Goal: Book appointment/travel/reservation

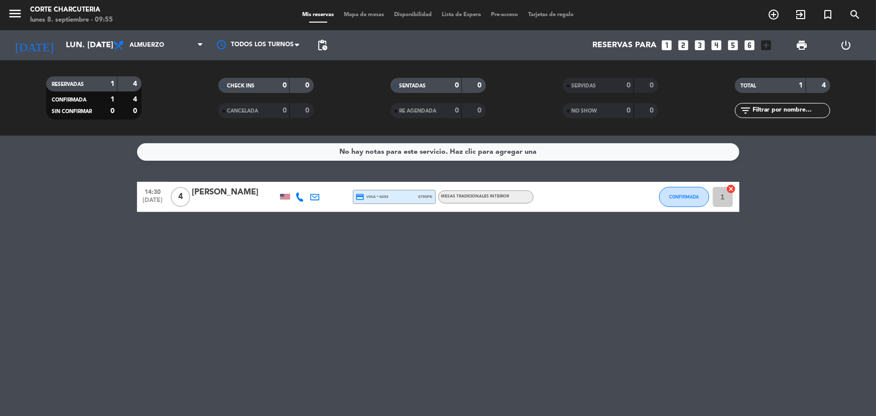
click at [686, 43] on icon "looks_two" at bounding box center [683, 45] width 13 height 13
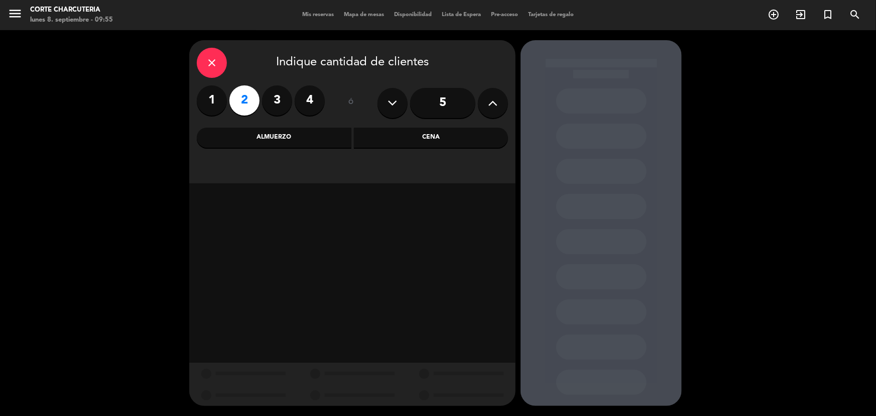
click at [435, 143] on div "Cena" at bounding box center [431, 138] width 155 height 20
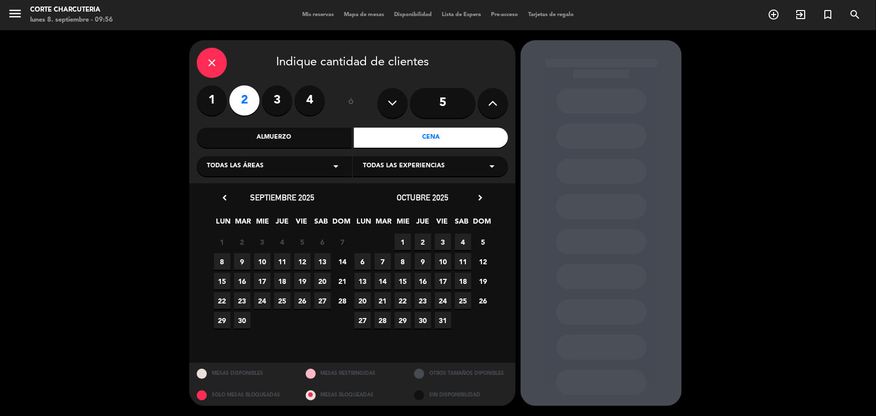
click at [239, 260] on span "9" at bounding box center [242, 261] width 17 height 17
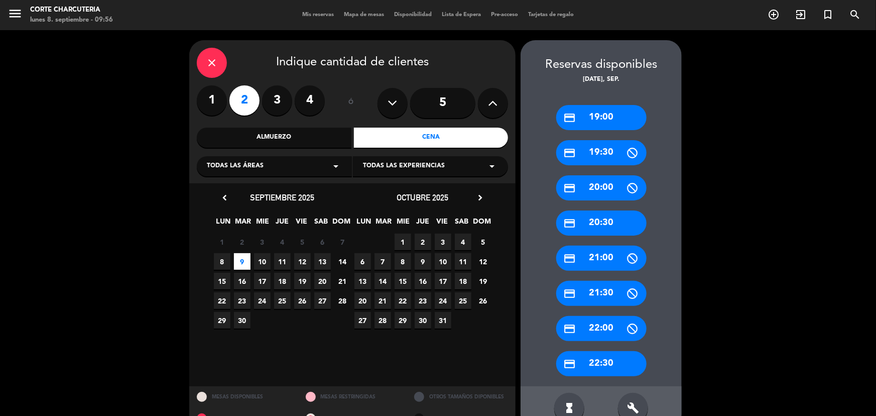
click at [627, 230] on div "credit_card 20:30" at bounding box center [601, 222] width 90 height 25
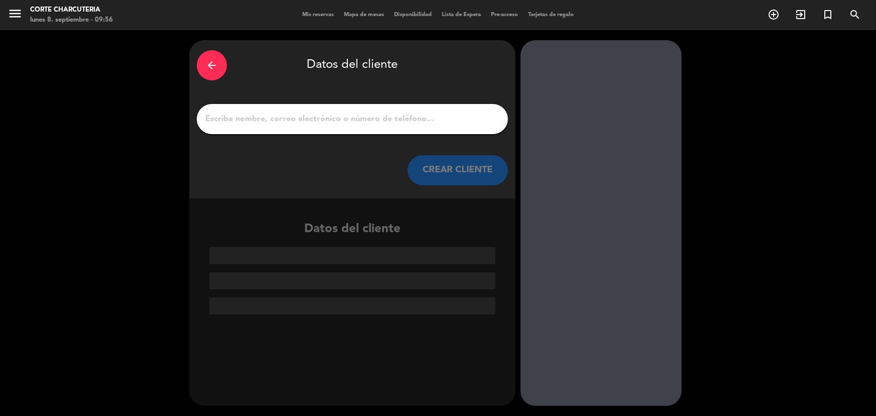
click at [344, 125] on input "1" at bounding box center [352, 119] width 296 height 14
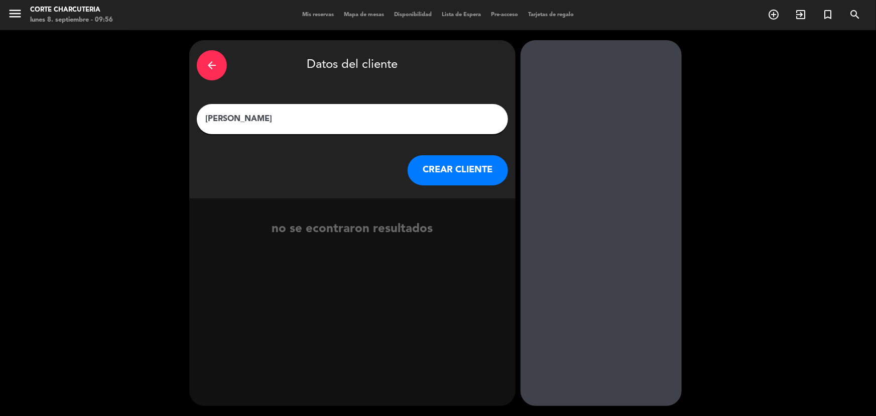
type input "[PERSON_NAME]"
click at [454, 172] on button "CREAR CLIENTE" at bounding box center [458, 170] width 100 height 30
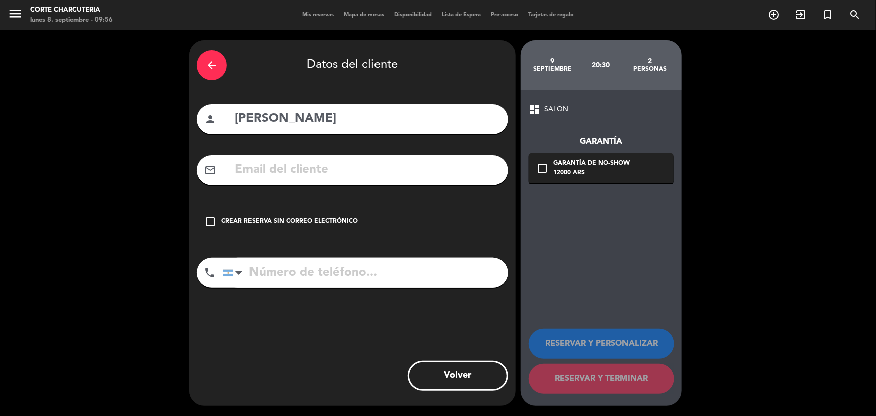
click at [328, 181] on div "mail_outline" at bounding box center [352, 170] width 311 height 30
click at [328, 172] on input "text" at bounding box center [367, 170] width 267 height 21
paste input "[EMAIL_ADDRESS][DOMAIN_NAME]"
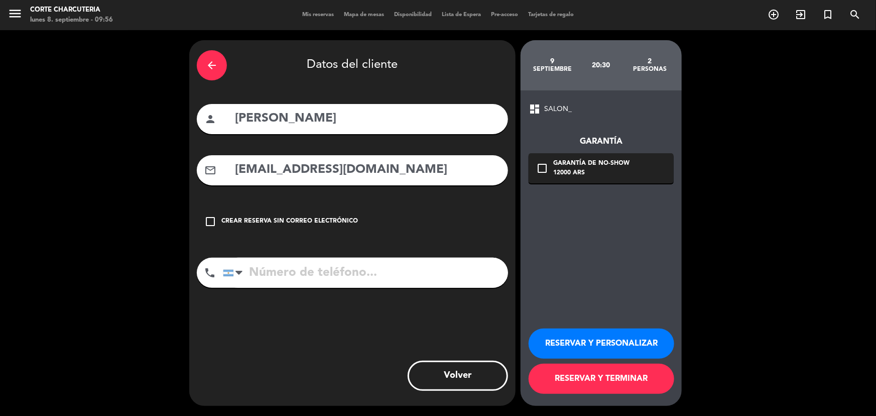
type input "[EMAIL_ADDRESS][DOMAIN_NAME]"
click at [315, 279] on input "tel" at bounding box center [365, 273] width 285 height 30
paste input "[PHONE_NUMBER]"
type input "[PHONE_NUMBER]"
click at [546, 165] on icon "check_box_outline_blank" at bounding box center [542, 168] width 12 height 12
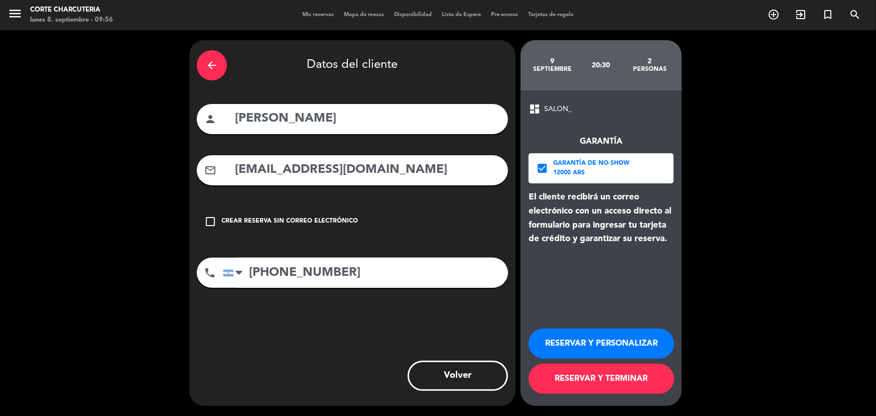
click at [610, 377] on button "RESERVAR Y TERMINAR" at bounding box center [602, 378] width 146 height 30
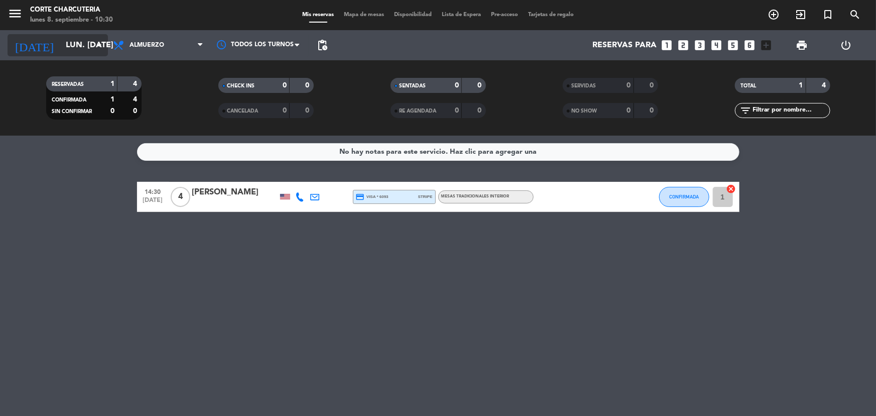
click at [86, 40] on input "lun. [DATE]" at bounding box center [114, 46] width 106 height 20
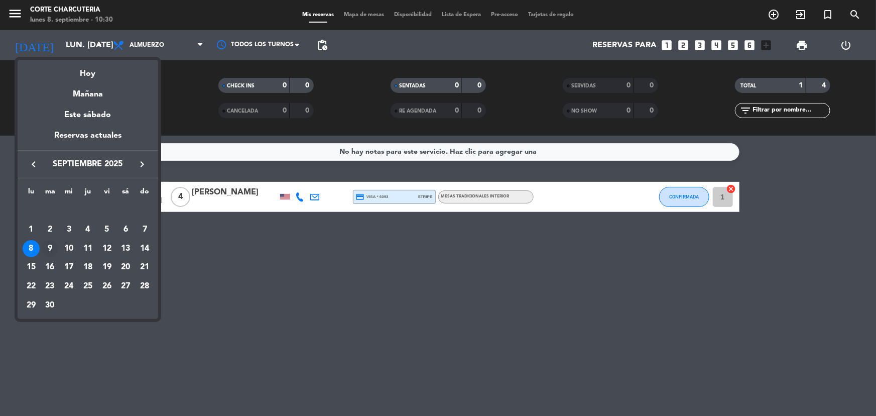
click at [54, 250] on div "9" at bounding box center [50, 248] width 17 height 17
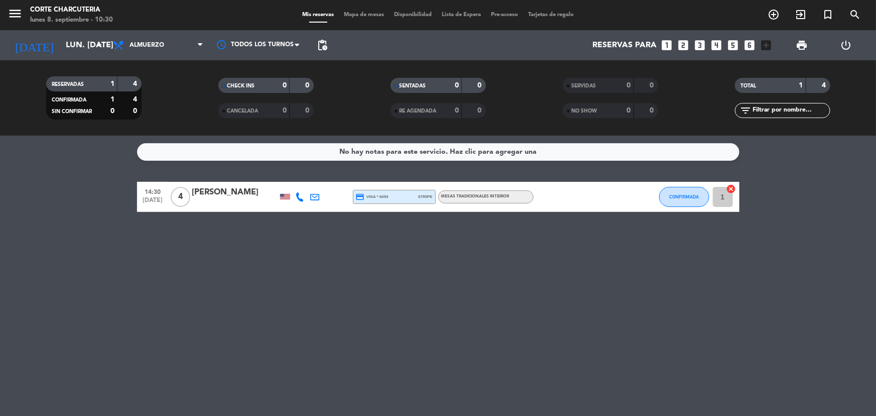
type input "[DATE] sep."
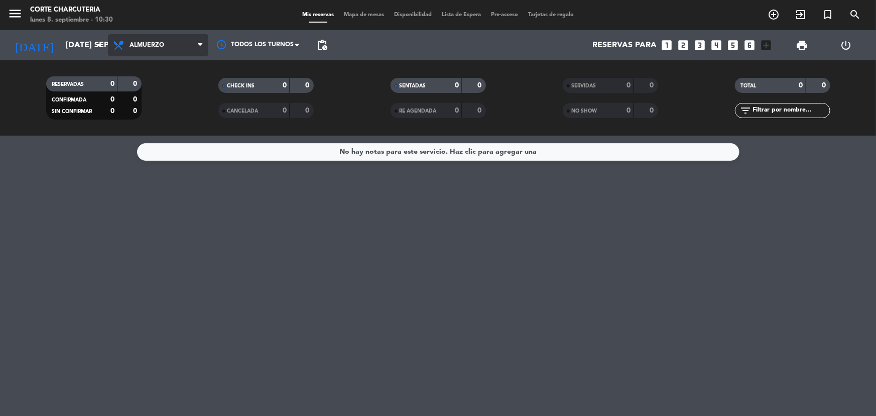
click at [174, 46] on span "Almuerzo" at bounding box center [158, 45] width 100 height 22
click at [169, 106] on div "menu Corte Charcuteria lunes 8. septiembre - 10:30 Mis reservas Mapa de mesas D…" at bounding box center [438, 68] width 876 height 136
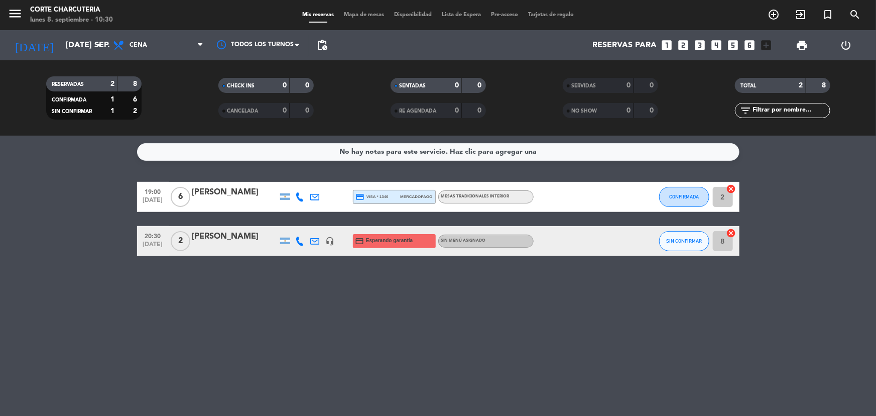
click at [380, 246] on span "credit_card Esperando garantía" at bounding box center [384, 241] width 58 height 14
click at [246, 240] on div "[PERSON_NAME]" at bounding box center [234, 236] width 85 height 13
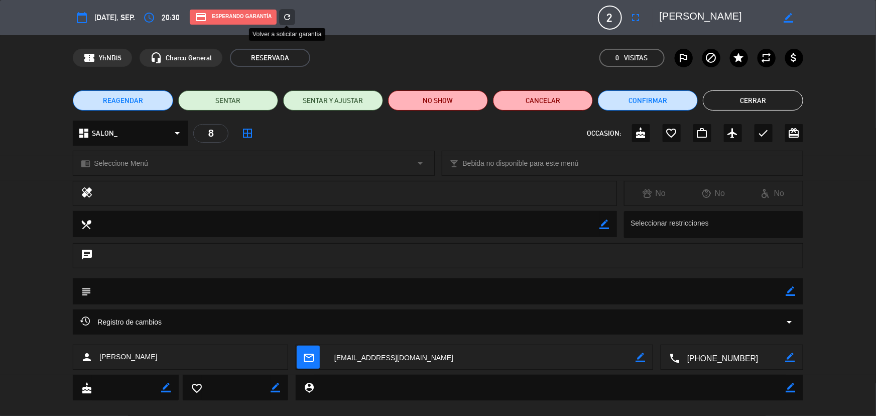
click at [287, 16] on icon "refresh" at bounding box center [287, 17] width 9 height 9
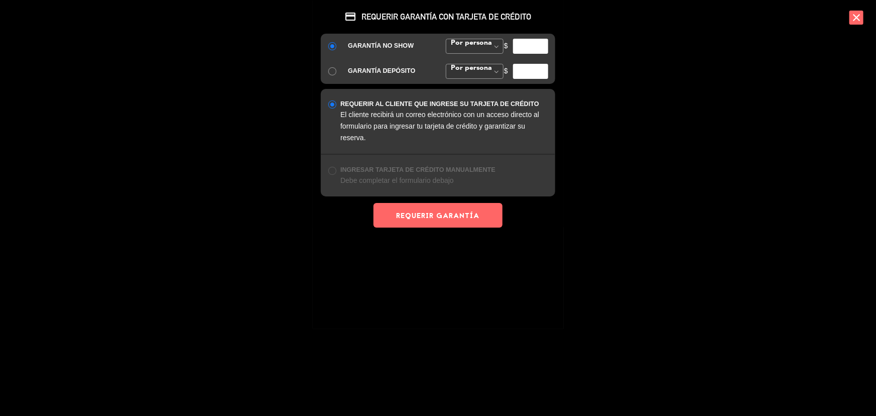
click at [519, 45] on input "number" at bounding box center [530, 46] width 35 height 15
type input "6000"
click at [479, 214] on button "REQUERIR GARANTÍA" at bounding box center [438, 215] width 129 height 25
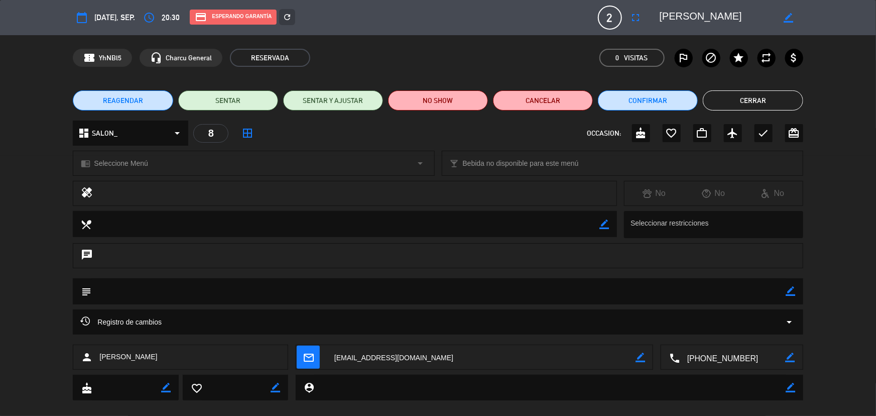
click at [723, 94] on button "Cerrar" at bounding box center [753, 100] width 100 height 20
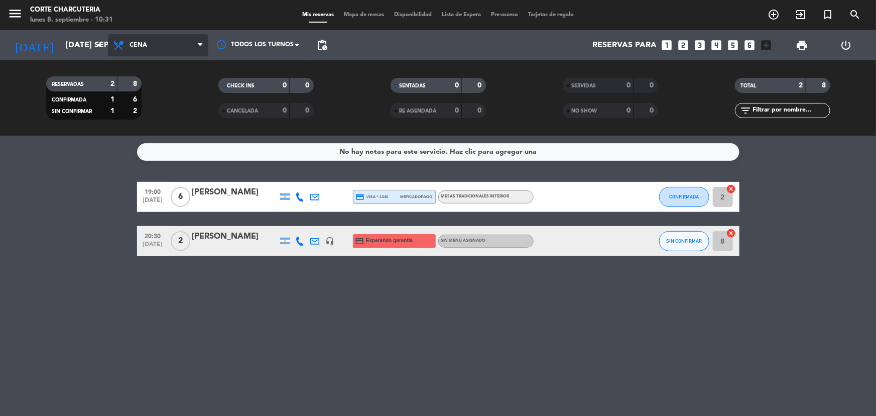
click at [133, 52] on span "Cena" at bounding box center [158, 45] width 100 height 22
click at [163, 91] on div "menu Corte Charcuteria lunes 8. septiembre - 10:31 Mis reservas Mapa de mesas D…" at bounding box center [438, 68] width 876 height 136
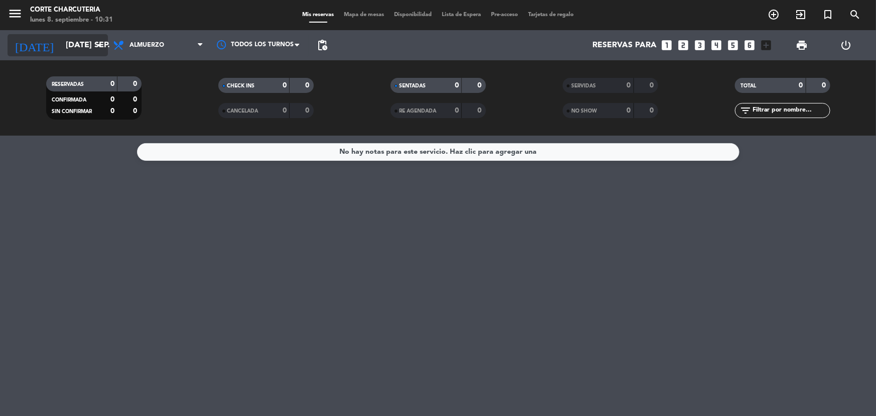
click at [80, 46] on input "[DATE] sep." at bounding box center [114, 46] width 106 height 20
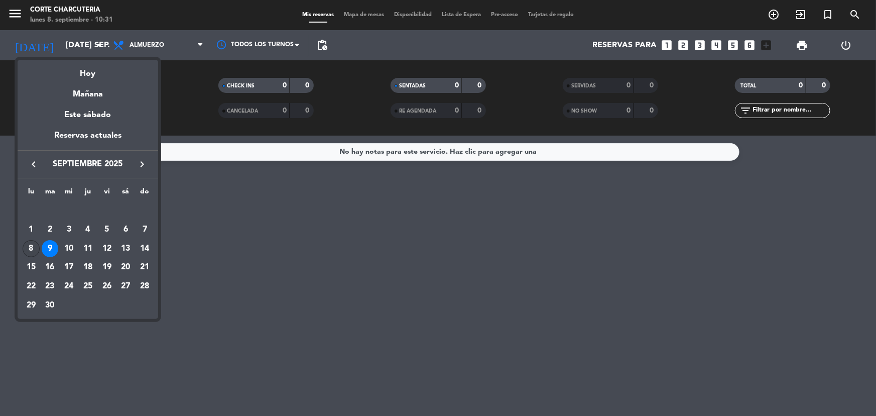
click at [36, 250] on div "8" at bounding box center [31, 248] width 17 height 17
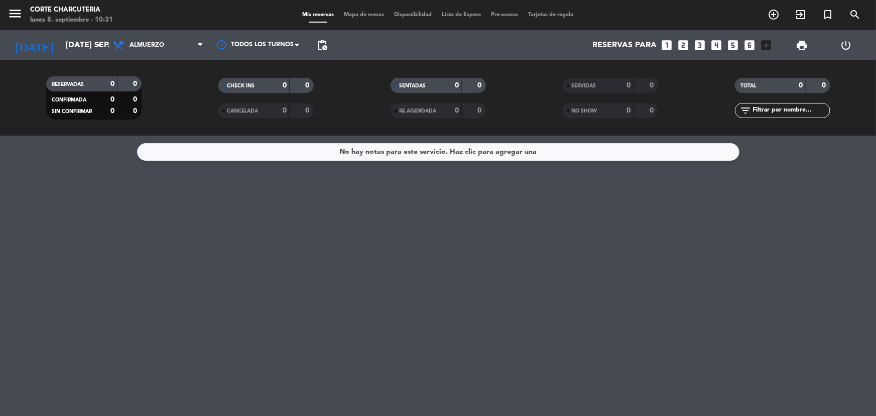
type input "lun. [DATE]"
